Goal: Task Accomplishment & Management: Manage account settings

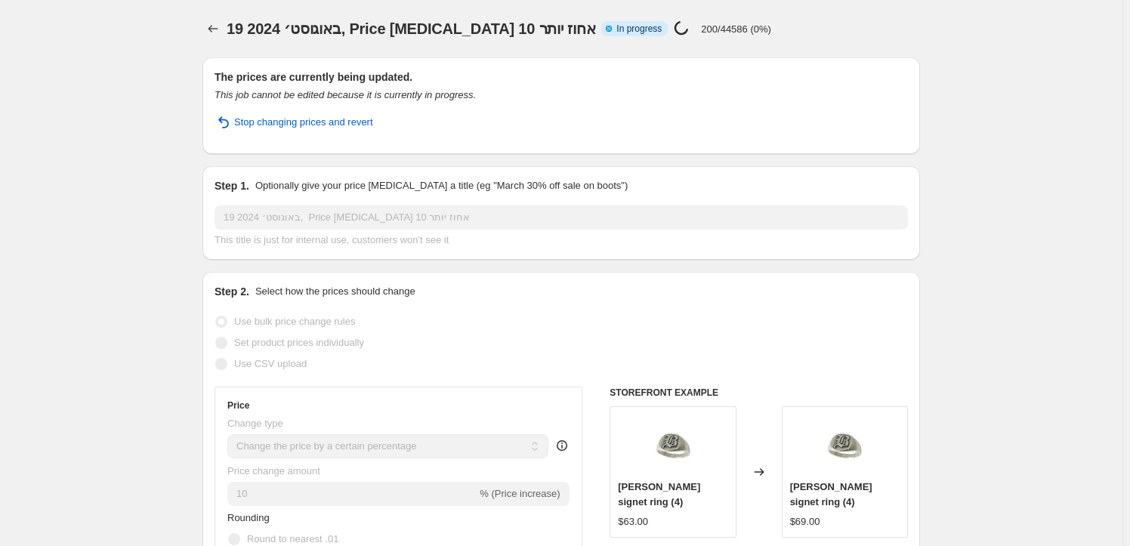
select select "percentage"
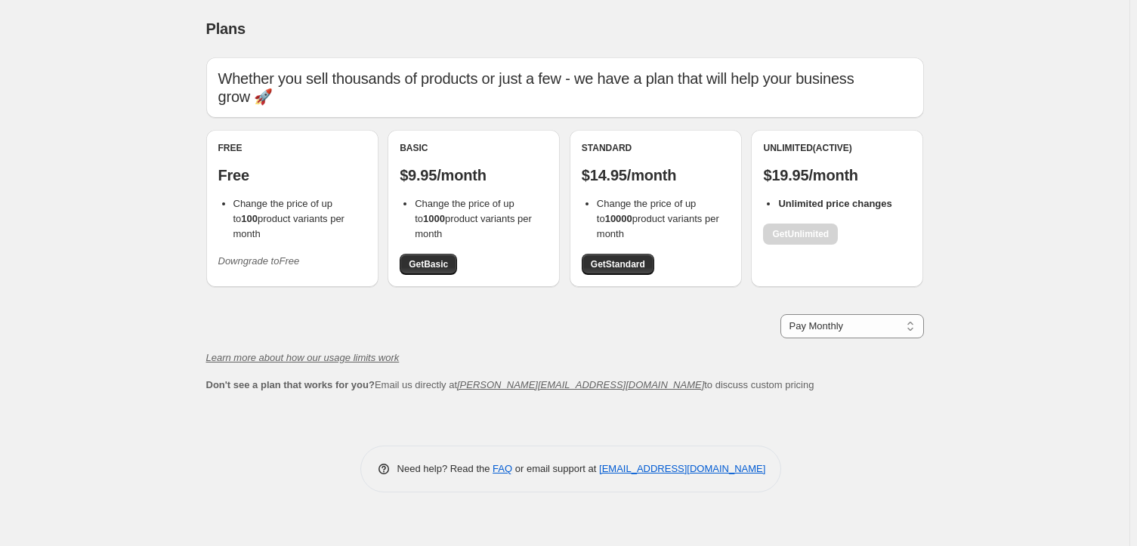
click at [157, 268] on div "Plans. This page is ready Plans Whether you sell thousands of products or just …" at bounding box center [564, 273] width 1129 height 546
